Goal: Transaction & Acquisition: Purchase product/service

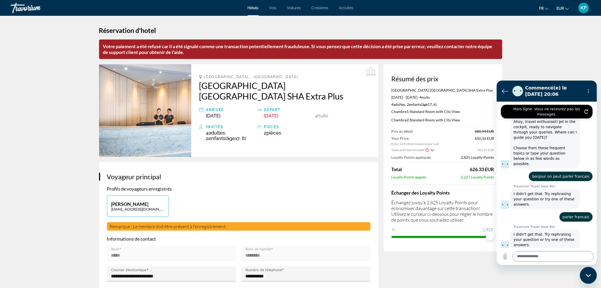
scroll to position [320, 0]
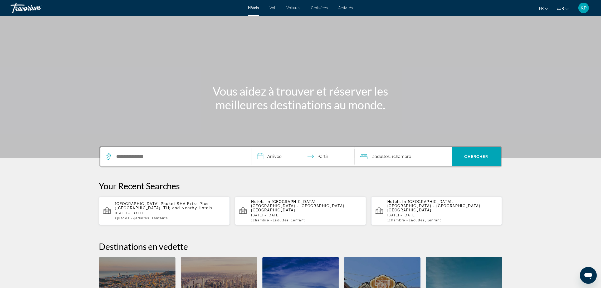
click at [172, 206] on span "and Nearby Hotels" at bounding box center [192, 208] width 40 height 4
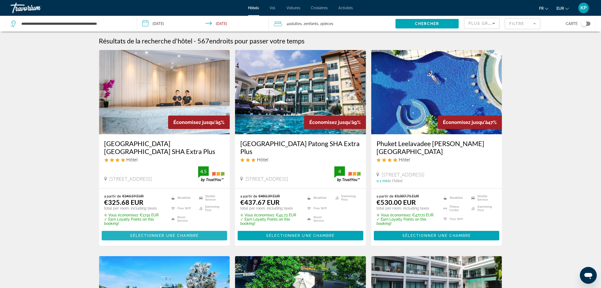
click at [163, 234] on span "Sélectionner une chambre" at bounding box center [164, 236] width 69 height 4
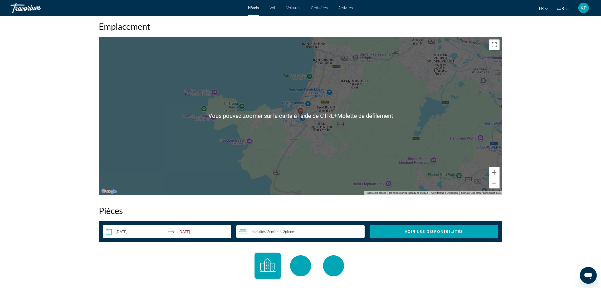
scroll to position [593, 0]
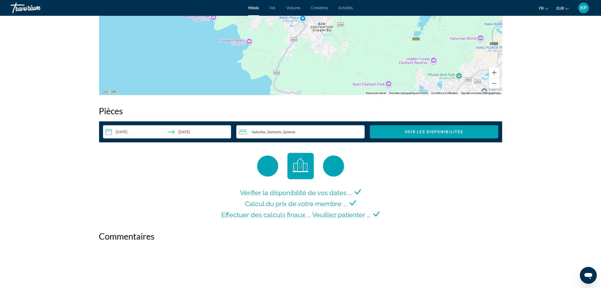
click at [302, 133] on div "4 Adulte Adultes , 2 Enfant Enfants , 2 Chambre pièces" at bounding box center [302, 132] width 126 height 6
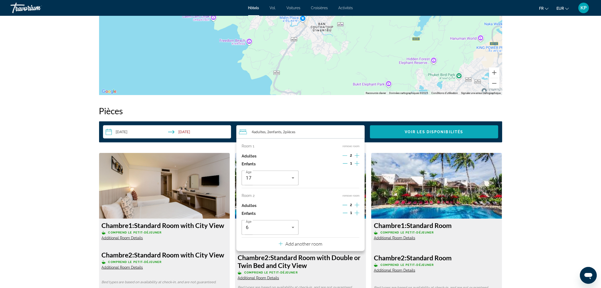
click at [455, 135] on span "Search widget" at bounding box center [434, 132] width 128 height 13
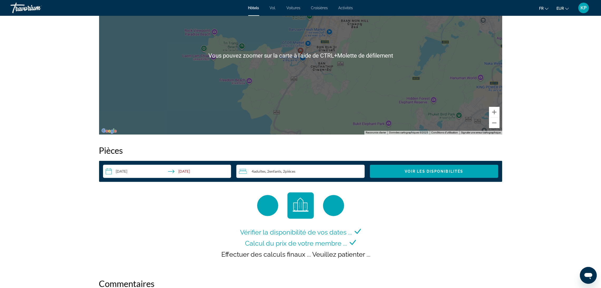
scroll to position [593, 0]
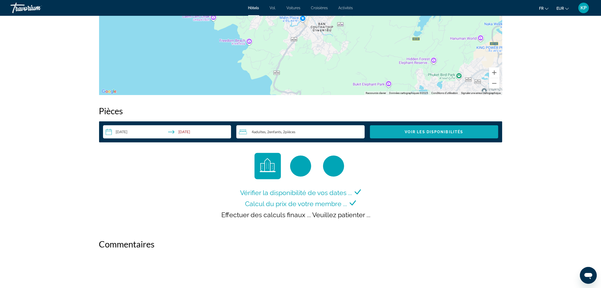
click at [439, 131] on span "Voir les disponibilités" at bounding box center [434, 132] width 59 height 4
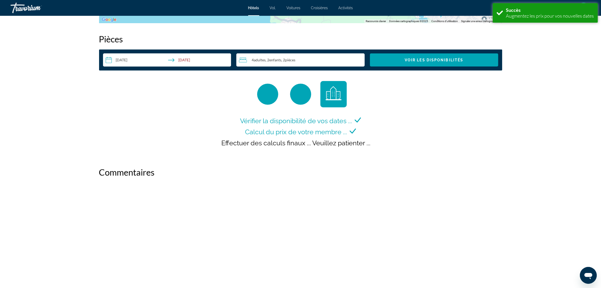
scroll to position [667, 0]
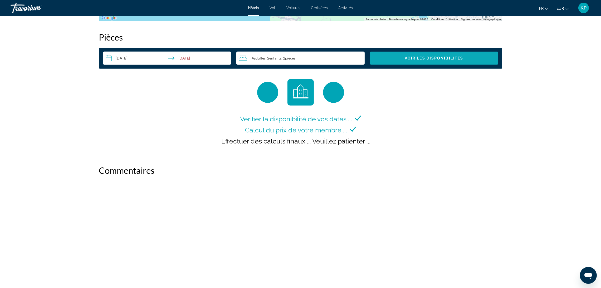
click at [440, 61] on span "Search widget" at bounding box center [434, 58] width 128 height 13
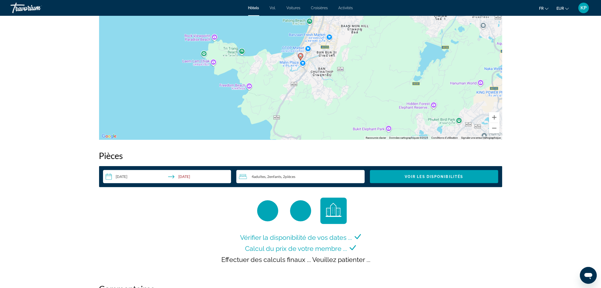
scroll to position [667, 0]
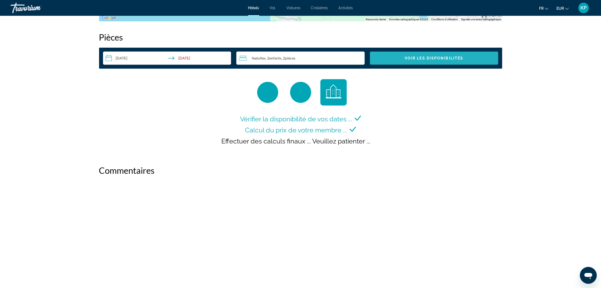
click at [439, 57] on span "Voir les disponibilités" at bounding box center [434, 58] width 59 height 4
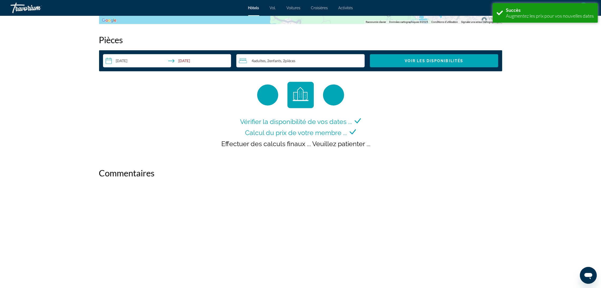
scroll to position [667, 0]
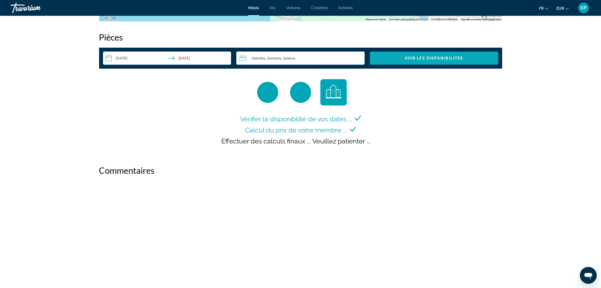
click at [448, 60] on span "Search widget" at bounding box center [434, 58] width 128 height 13
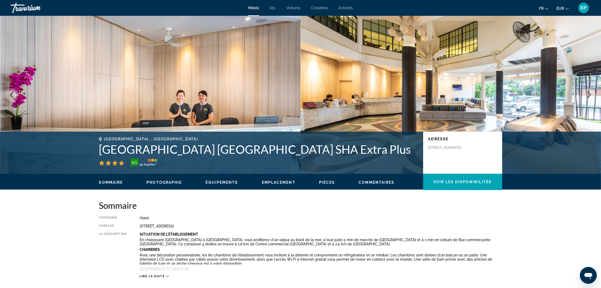
click at [586, 8] on font "KP" at bounding box center [584, 8] width 6 height 6
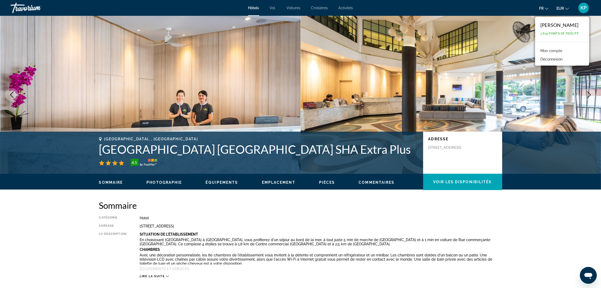
click at [559, 51] on font "Mon compte" at bounding box center [552, 51] width 22 height 4
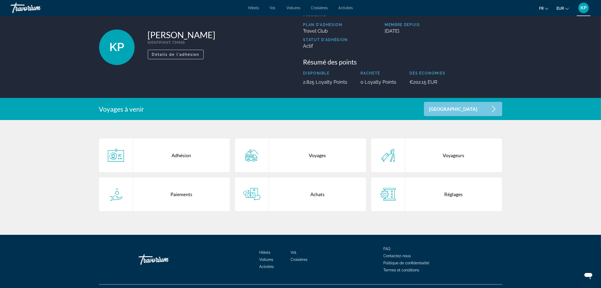
scroll to position [31, 0]
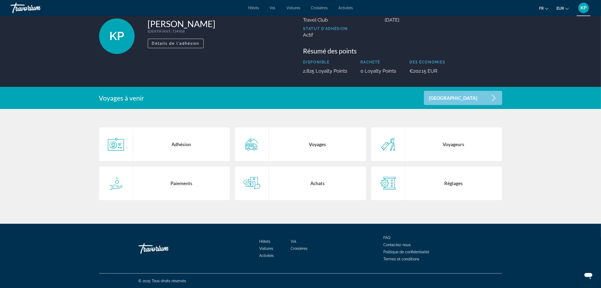
click at [407, 247] on font "Contactez-nous" at bounding box center [397, 245] width 27 height 4
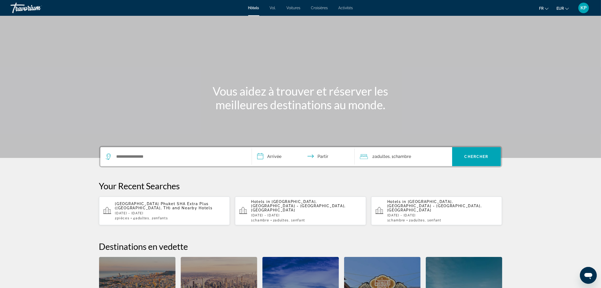
drag, startPoint x: 142, startPoint y: 224, endPoint x: 152, endPoint y: 211, distance: 16.2
click at [146, 218] on div "**********" at bounding box center [301, 253] width 424 height 214
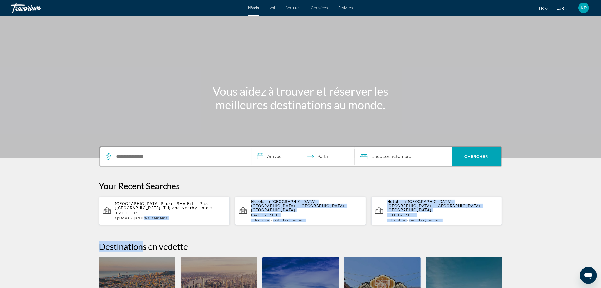
click at [152, 212] on p "[DATE] - [DATE]" at bounding box center [170, 214] width 111 height 4
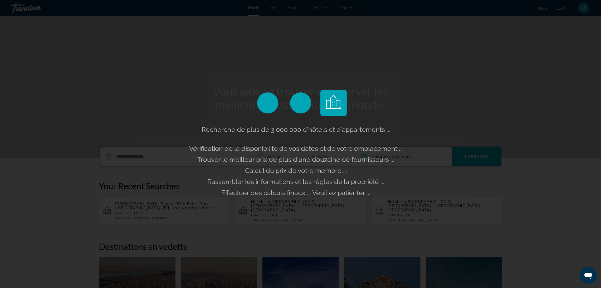
click at [142, 204] on div "Recherche de plus de 3 000 000 d'hôtels et d'appartements ... Vérification de l…" at bounding box center [300, 144] width 601 height 288
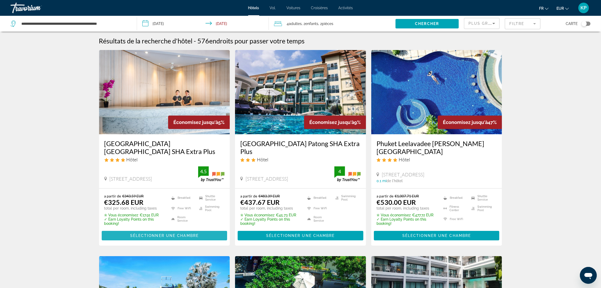
click at [198, 234] on span "Sélectionner une chambre" at bounding box center [164, 236] width 69 height 4
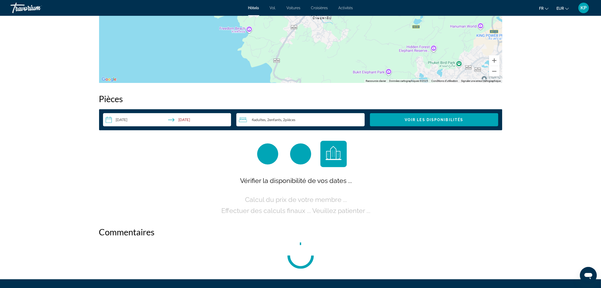
scroll to position [661, 0]
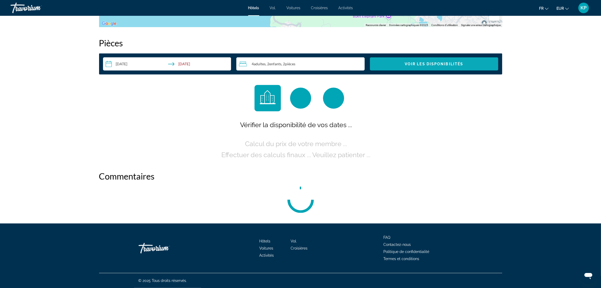
click at [384, 66] on span "Search widget" at bounding box center [434, 64] width 128 height 13
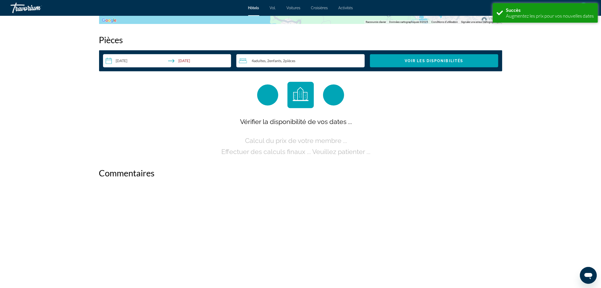
scroll to position [667, 0]
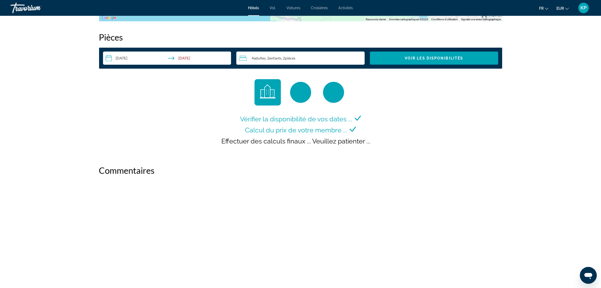
click at [582, 9] on font "KP" at bounding box center [584, 8] width 6 height 6
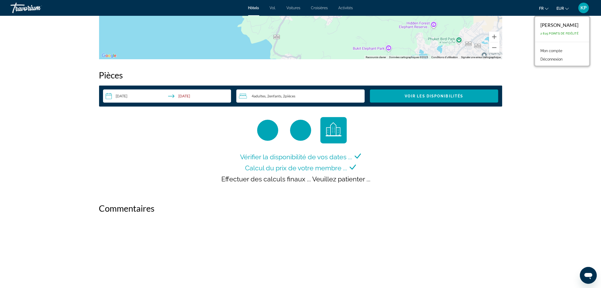
scroll to position [633, 0]
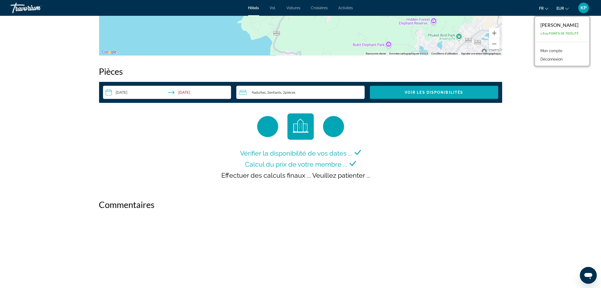
click at [388, 91] on span "Search widget" at bounding box center [434, 92] width 128 height 13
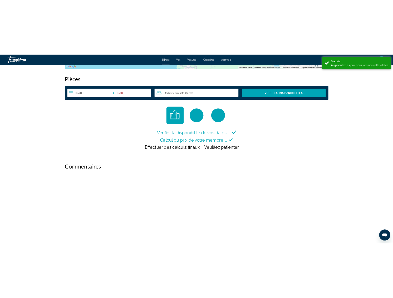
scroll to position [667, 0]
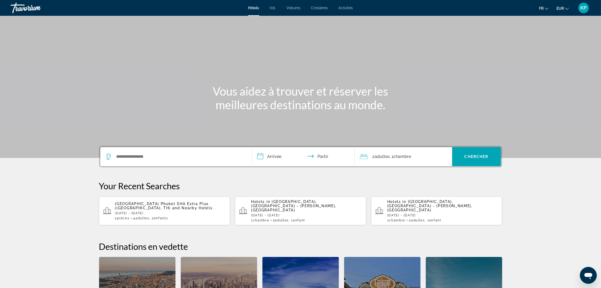
click at [194, 212] on p "[DATE] - [DATE]" at bounding box center [170, 214] width 111 height 4
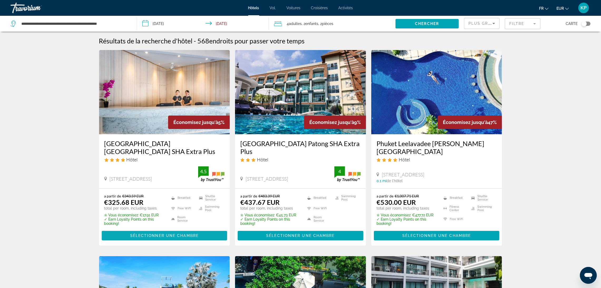
click at [204, 236] on span "Contenu principal" at bounding box center [165, 236] width 126 height 13
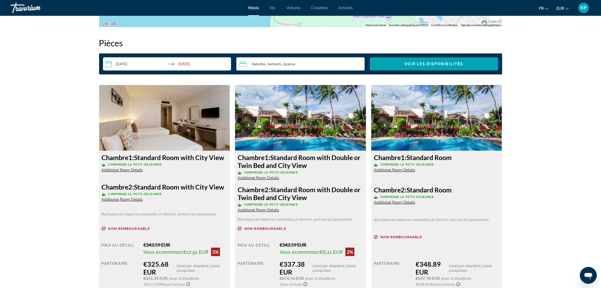
scroll to position [701, 0]
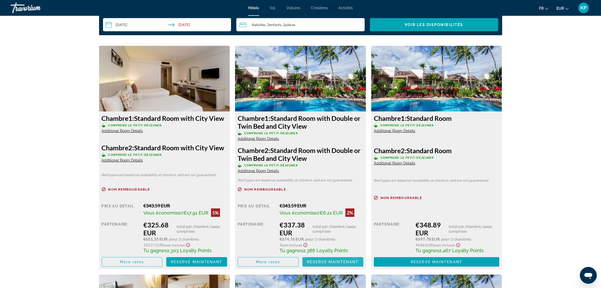
click at [316, 258] on span "Contenu principal" at bounding box center [333, 262] width 61 height 13
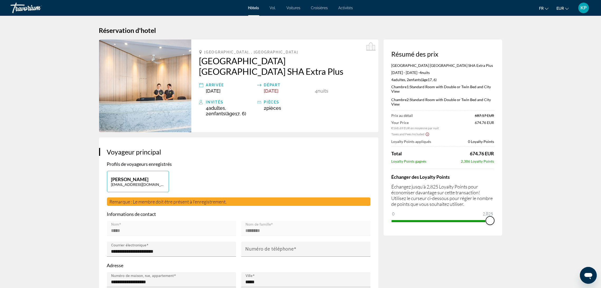
drag, startPoint x: 395, startPoint y: 217, endPoint x: 496, endPoint y: 226, distance: 101.9
click at [496, 226] on div "Résumé des prix Coconut Village Resort Phuket SHA Extra Plus Feb 14, 2026 - Feb…" at bounding box center [443, 138] width 119 height 196
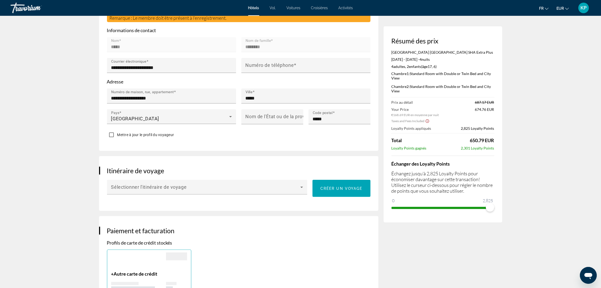
scroll to position [197, 0]
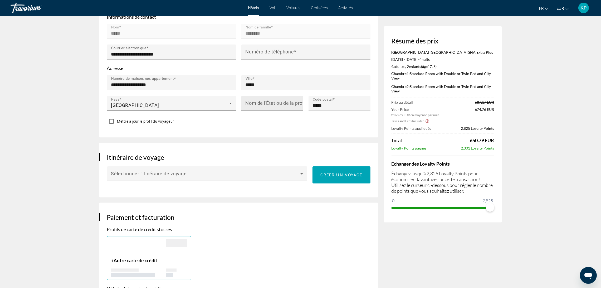
click at [262, 106] on mat-label "Nom de l'État ou de la province" at bounding box center [280, 104] width 69 height 6
click at [262, 106] on input "Nom de l'État ou de la province" at bounding box center [274, 106] width 57 height 6
type input "**********"
click at [257, 46] on div "Numéro de téléphone" at bounding box center [308, 52] width 124 height 15
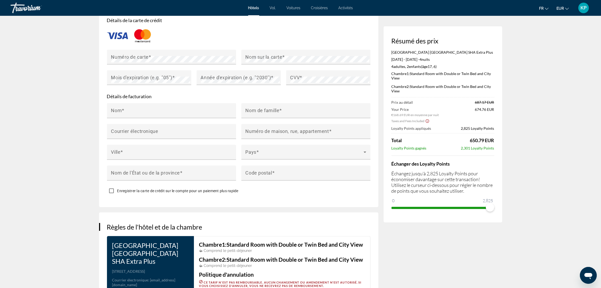
scroll to position [474, 0]
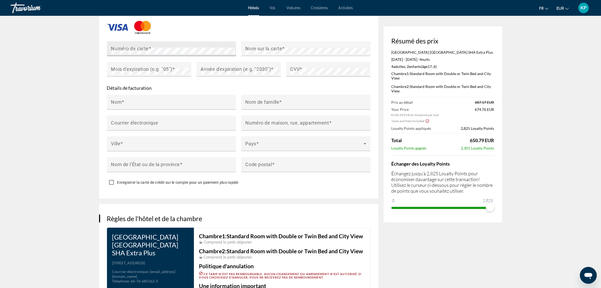
type input "**********"
click at [257, 47] on mat-label "Nom sur la carte" at bounding box center [264, 49] width 37 height 6
click at [173, 75] on div "Mois d'expiration (e.g. "05")" at bounding box center [150, 69] width 79 height 15
click at [197, 100] on div "Nom" at bounding box center [173, 102] width 124 height 15
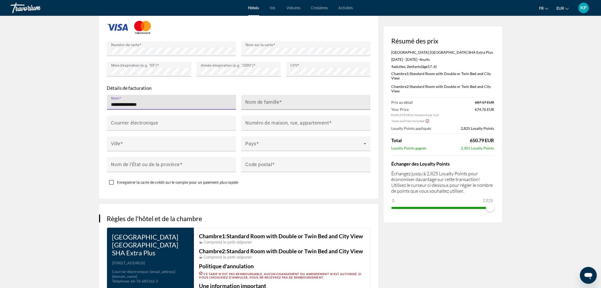
type input "**********"
click at [269, 106] on input "Nom de famille" at bounding box center [308, 105] width 124 height 6
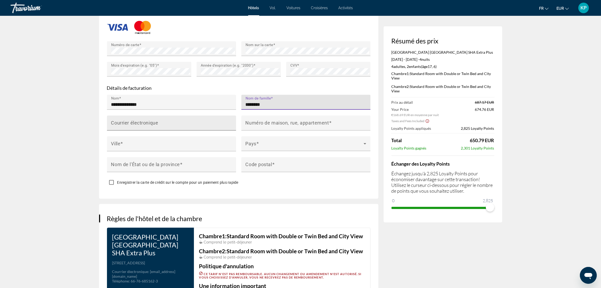
type input "********"
click at [224, 121] on div "Courrier électronique" at bounding box center [173, 123] width 124 height 15
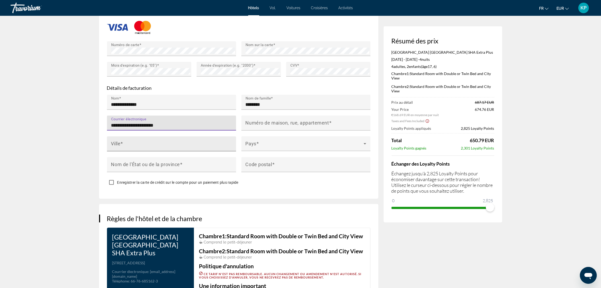
type input "**********"
click at [226, 142] on div "Ville" at bounding box center [173, 144] width 124 height 15
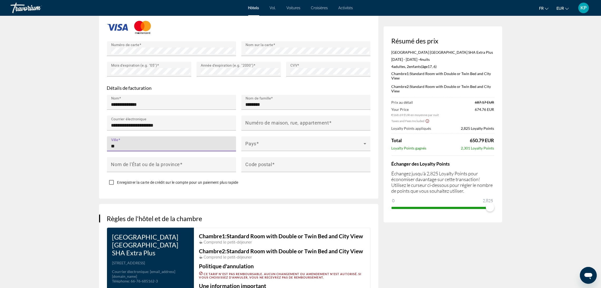
type input "*"
type input "*****"
type input "**********"
type input "*****"
click at [179, 167] on mat-label "Nom de l'État ou de la province" at bounding box center [145, 165] width 69 height 6
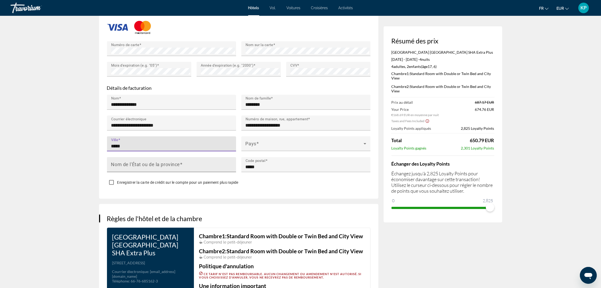
click at [179, 167] on input "Nom de l'État ou de la province" at bounding box center [173, 167] width 124 height 6
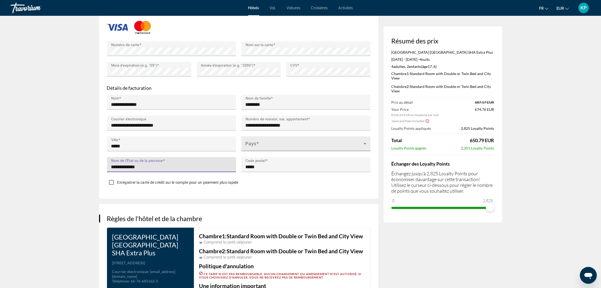
type input "**********"
click at [284, 147] on span "Contenu principal" at bounding box center [305, 146] width 118 height 6
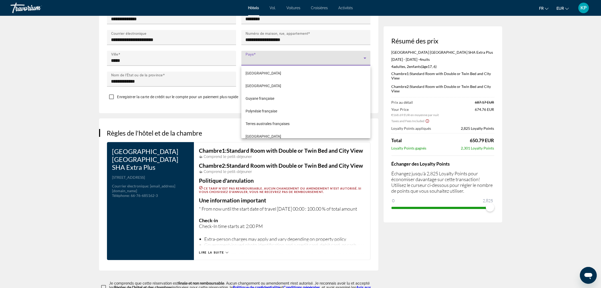
scroll to position [949, 0]
click at [283, 96] on mat-option "France" at bounding box center [306, 100] width 129 height 13
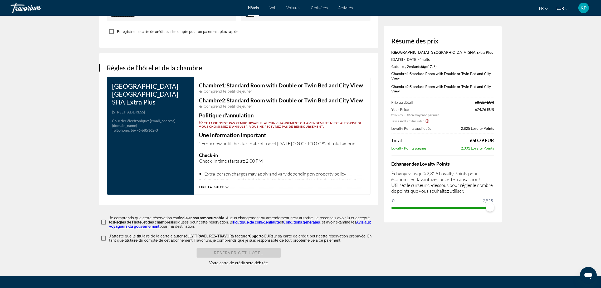
scroll to position [639, 0]
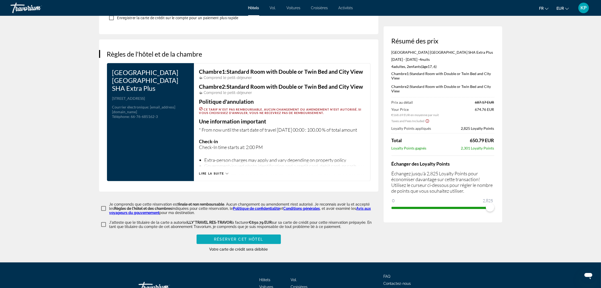
click at [231, 240] on span "Réserver cet hôtel" at bounding box center [239, 240] width 50 height 4
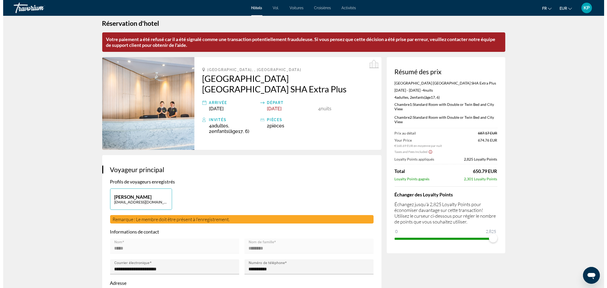
scroll to position [0, 0]
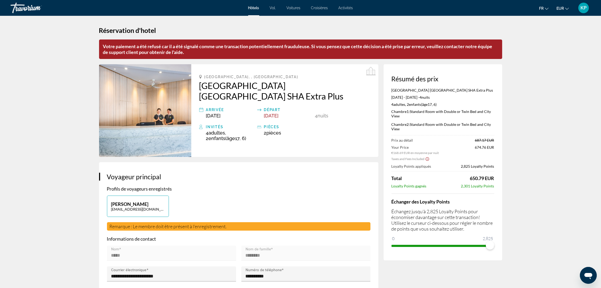
click at [584, 11] on div "KP" at bounding box center [584, 8] width 11 height 11
click at [552, 51] on font "Mon compte" at bounding box center [552, 51] width 22 height 4
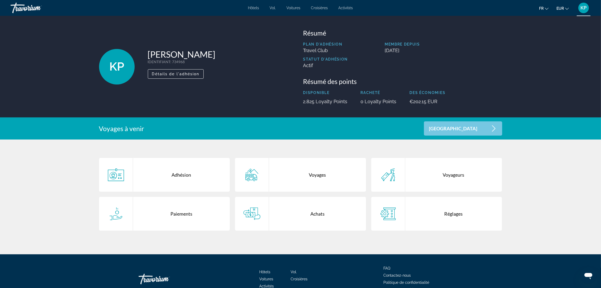
click at [406, 275] on font "Contactez-nous" at bounding box center [397, 276] width 27 height 4
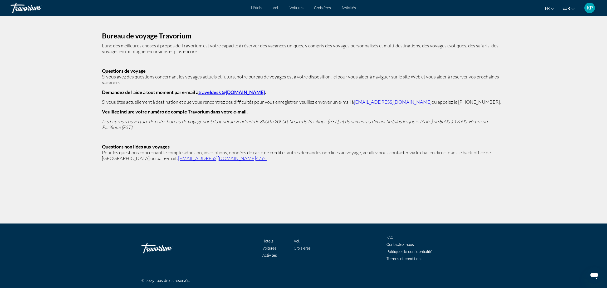
click at [219, 91] on link "traveldesk @[DOMAIN_NAME]" at bounding box center [232, 92] width 66 height 6
click at [197, 158] on link "[EMAIL_ADDRESS][DOMAIN_NAME]< /a>." at bounding box center [222, 159] width 89 height 6
click at [187, 158] on link "[EMAIL_ADDRESS][DOMAIN_NAME]< /a>." at bounding box center [222, 159] width 89 height 6
click at [185, 158] on link "[EMAIL_ADDRESS][DOMAIN_NAME]< /a>." at bounding box center [222, 159] width 89 height 6
click at [594, 274] on icon "Ouvrir la fenêtre de messagerie" at bounding box center [595, 276] width 8 height 6
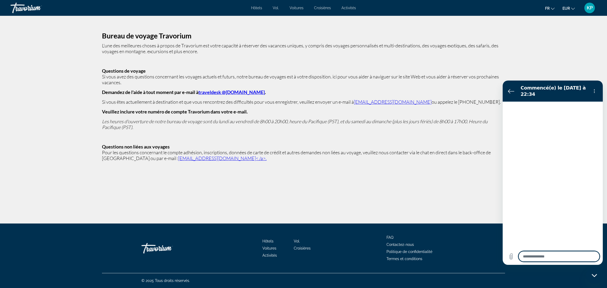
type textarea "*"
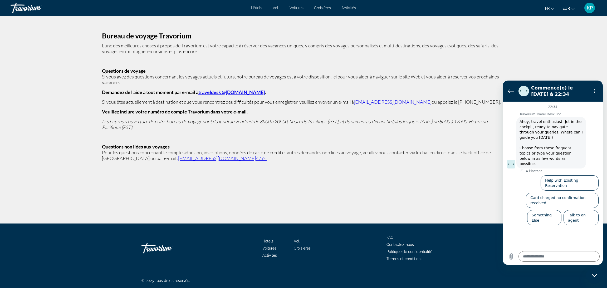
click at [563, 36] on div "Bureau de voyage Travorium L'une des meilleures choses à propos de Travorium es…" at bounding box center [303, 97] width 607 height 163
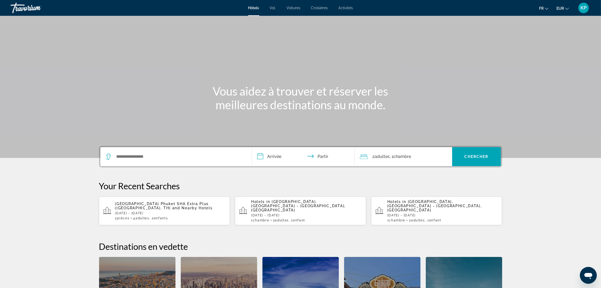
click at [583, 11] on div "KP" at bounding box center [584, 8] width 11 height 11
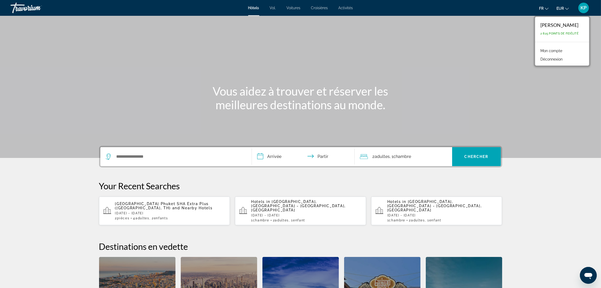
click at [560, 50] on font "Mon compte" at bounding box center [552, 51] width 22 height 4
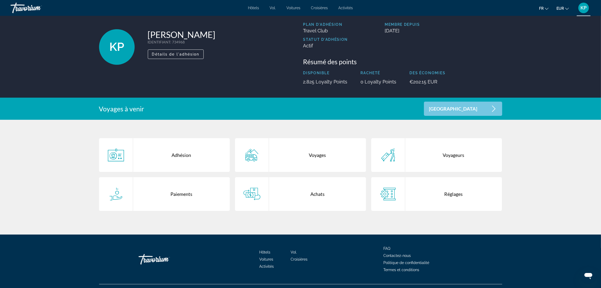
scroll to position [31, 0]
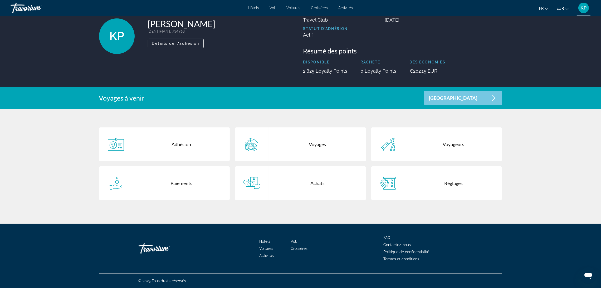
click at [407, 247] on font "Contactez-nous" at bounding box center [397, 245] width 27 height 4
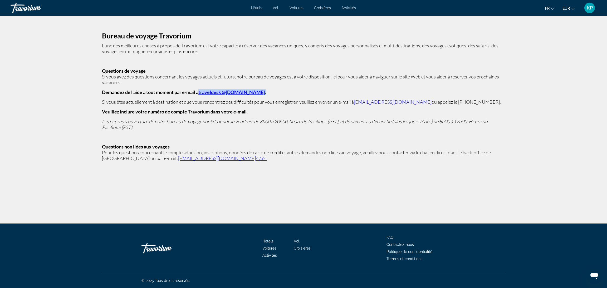
drag, startPoint x: 257, startPoint y: 94, endPoint x: 200, endPoint y: 92, distance: 57.5
click at [200, 92] on p "Demandez de l'aide à tout moment par e-mail à traveldesk @[DOMAIN_NAME] ." at bounding box center [303, 92] width 403 height 6
click at [231, 90] on link "traveldesk @[DOMAIN_NAME]" at bounding box center [232, 92] width 66 height 6
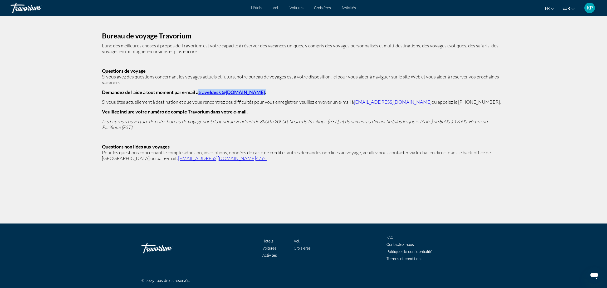
copy strong "traveldesk @[DOMAIN_NAME] ."
click at [186, 160] on link "[EMAIL_ADDRESS][DOMAIN_NAME]< /a>." at bounding box center [222, 159] width 89 height 6
drag, startPoint x: 214, startPoint y: 161, endPoint x: 152, endPoint y: 164, distance: 62.6
click at [152, 164] on div "Bureau de voyage Travorium L'une des meilleures choses à propos de Travorium es…" at bounding box center [303, 97] width 607 height 163
copy p "[EMAIL_ADDRESS][DOMAIN_NAME]< /a>."
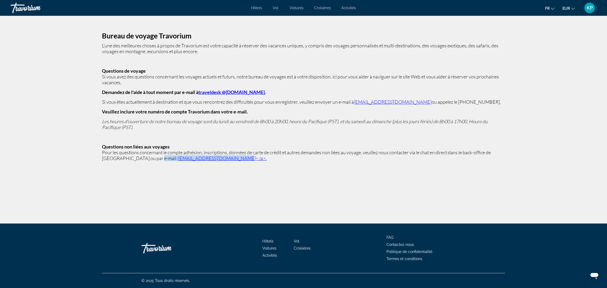
click at [217, 158] on p "Pour les questions concernant le compte adhésion, inscriptions, données de cart…" at bounding box center [303, 156] width 403 height 12
